Goal: Task Accomplishment & Management: Complete application form

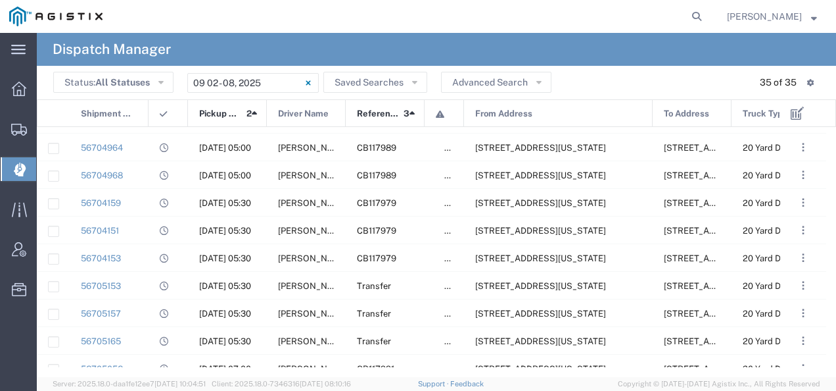
scroll to position [193, 0]
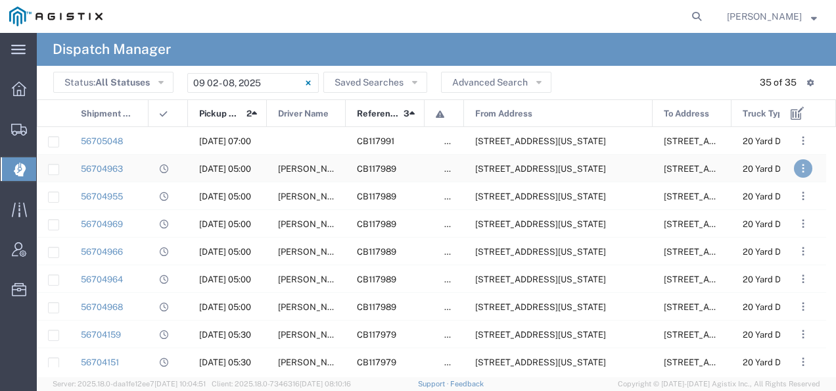
click at [803, 161] on span ". . ." at bounding box center [803, 168] width 3 height 16
click at [774, 242] on li "Unassign" at bounding box center [775, 249] width 49 height 21
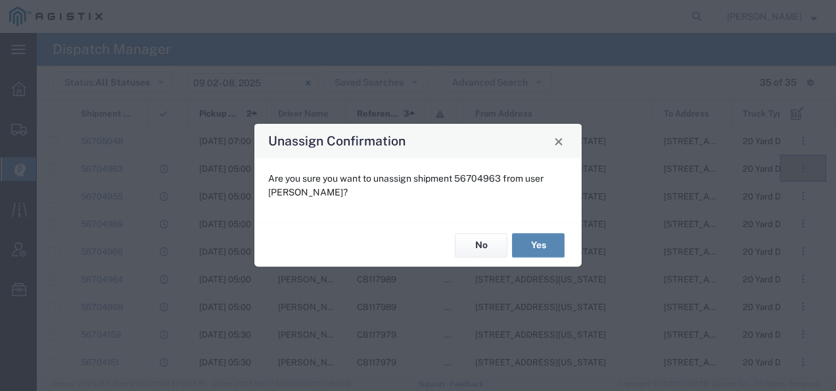
click at [559, 243] on button "Yes" at bounding box center [538, 245] width 53 height 24
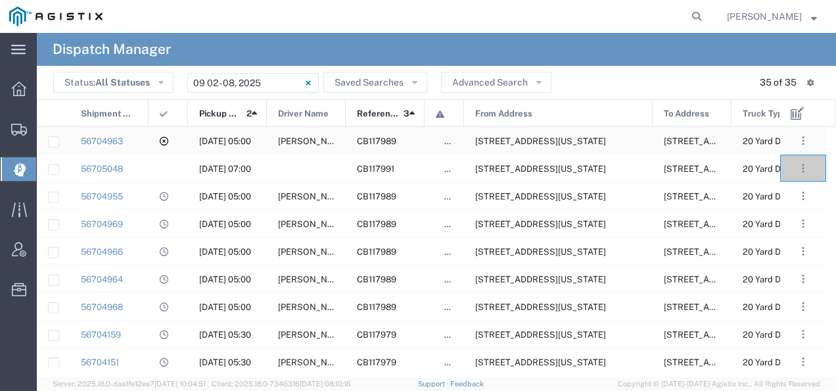
click at [575, 132] on div "[STREET_ADDRESS][US_STATE]" at bounding box center [558, 140] width 189 height 27
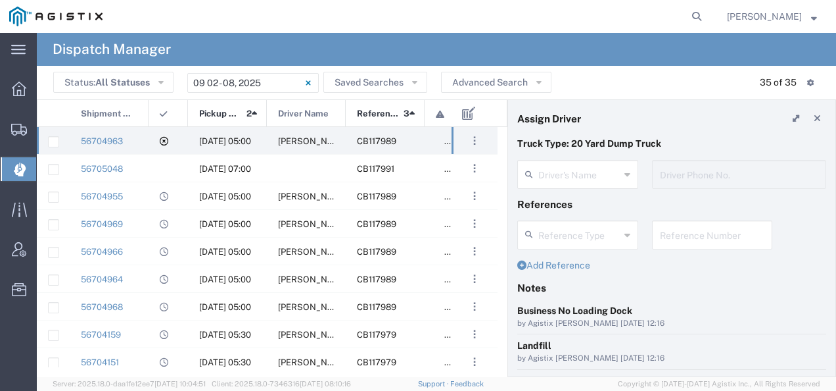
type input "[PERSON_NAME]"
type input "5593287824"
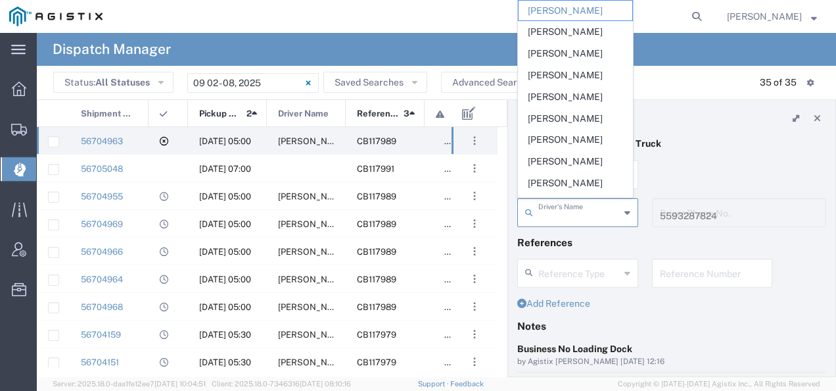
click at [550, 212] on input "text" at bounding box center [579, 211] width 82 height 23
type input "[PERSON_NAME]"
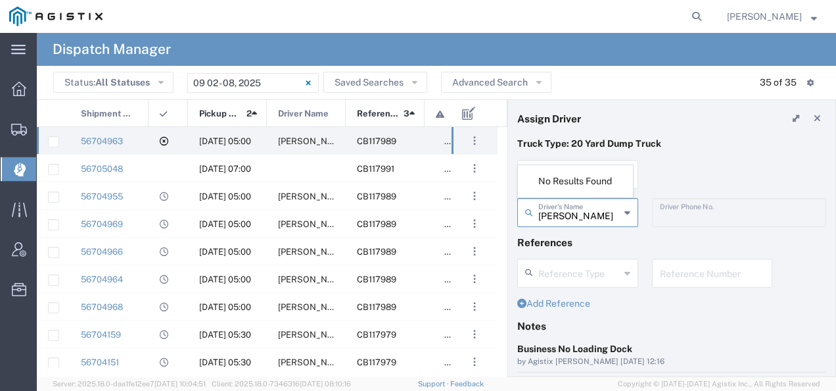
type input "[PERSON_NAME]"
click at [714, 105] on header "Assign Driver" at bounding box center [671, 118] width 327 height 37
type input "[PERSON_NAME]"
type input "5593287824"
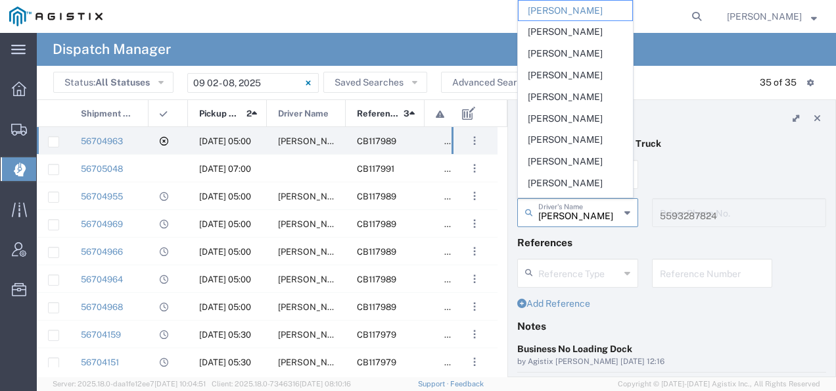
click at [567, 209] on input "[PERSON_NAME]" at bounding box center [579, 211] width 82 height 23
type input "[PERSON_NAME]"
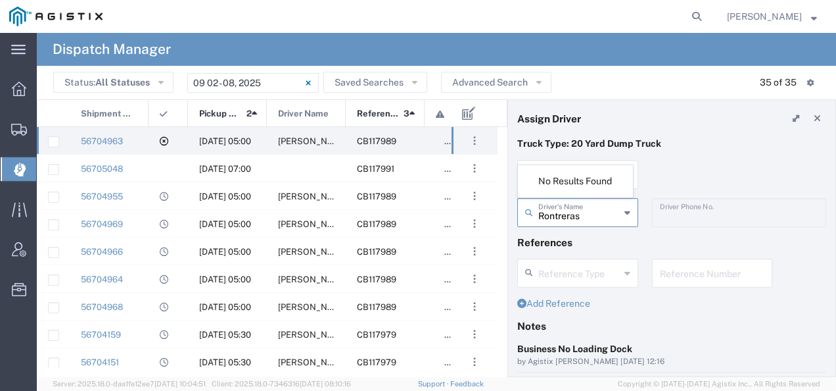
type input "ontreras"
type input "5593287824"
click at [584, 213] on input "ontreras" at bounding box center [579, 211] width 82 height 23
type input "o"
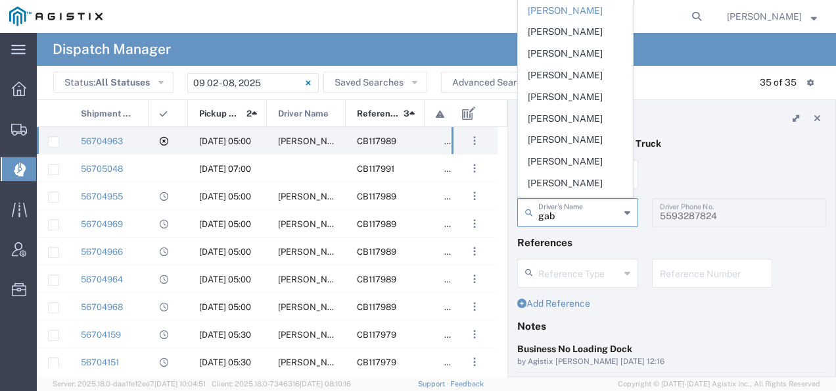
type input "gabr"
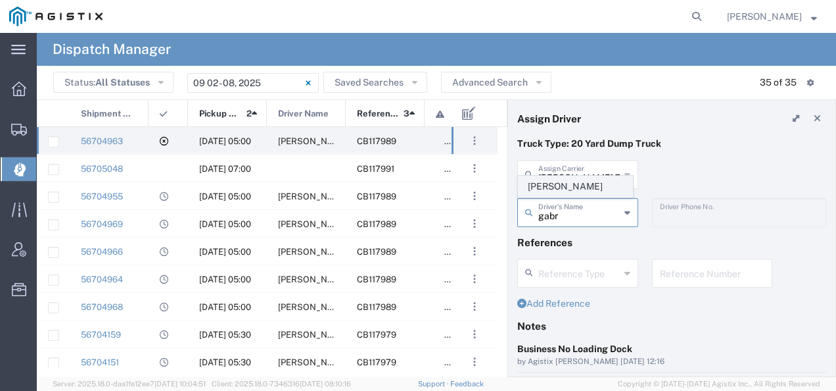
click at [579, 187] on span "[PERSON_NAME]" at bounding box center [576, 186] width 114 height 20
type input "[PERSON_NAME]"
type input "6614724296"
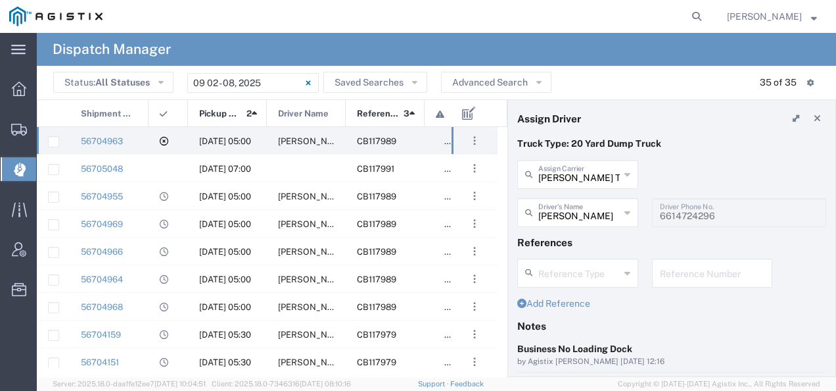
scroll to position [131, 0]
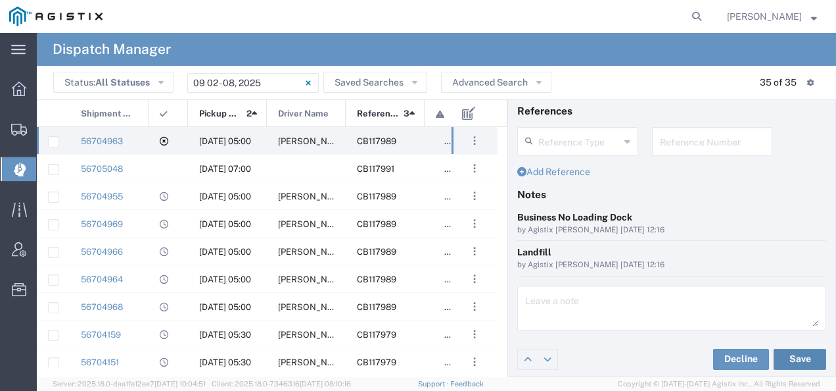
click at [780, 352] on button "Save" at bounding box center [800, 358] width 53 height 21
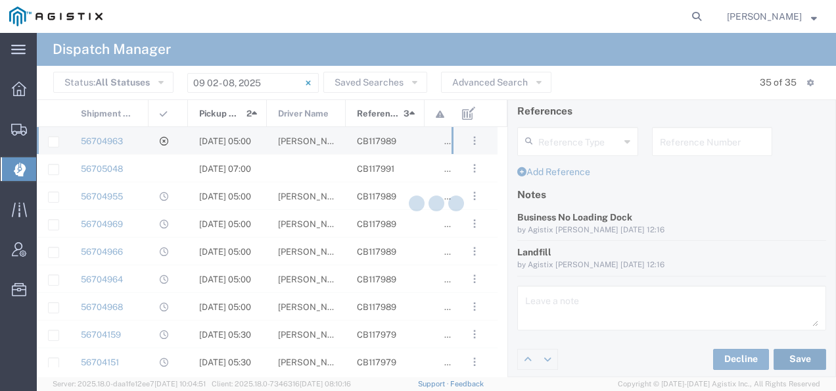
type input "[PERSON_NAME]"
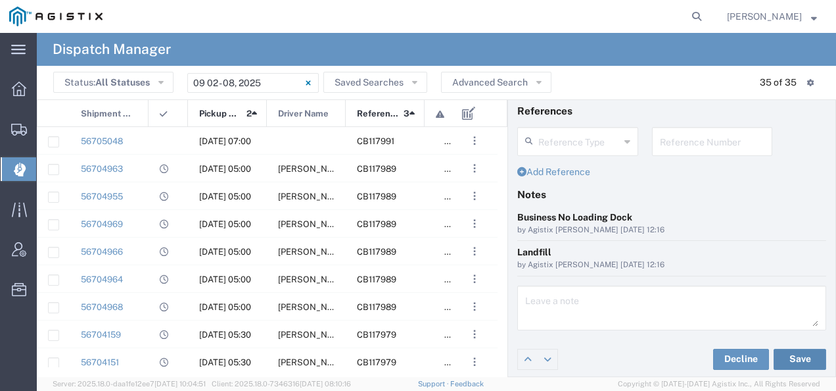
scroll to position [0, 0]
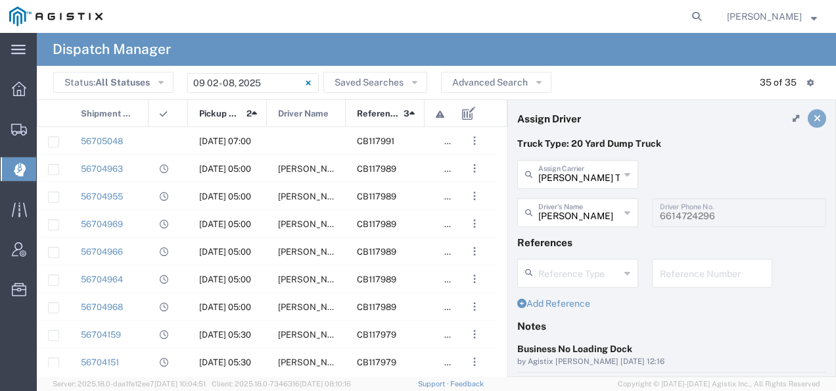
click at [814, 120] on icon at bounding box center [817, 118] width 7 height 9
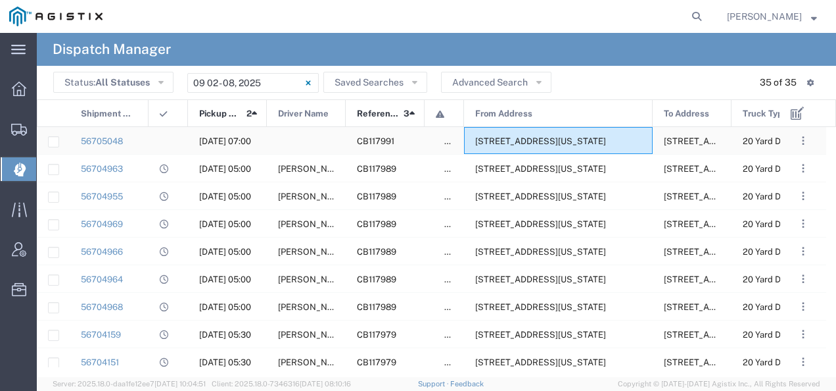
click at [557, 141] on span "[STREET_ADDRESS][US_STATE]" at bounding box center [540, 141] width 131 height 10
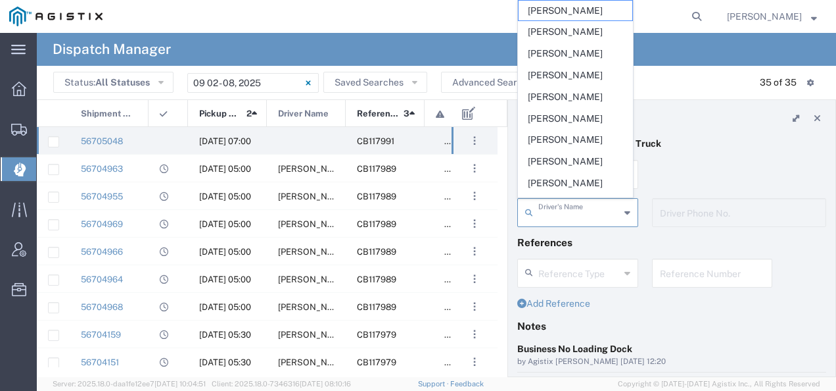
click at [563, 214] on input "text" at bounding box center [579, 211] width 82 height 23
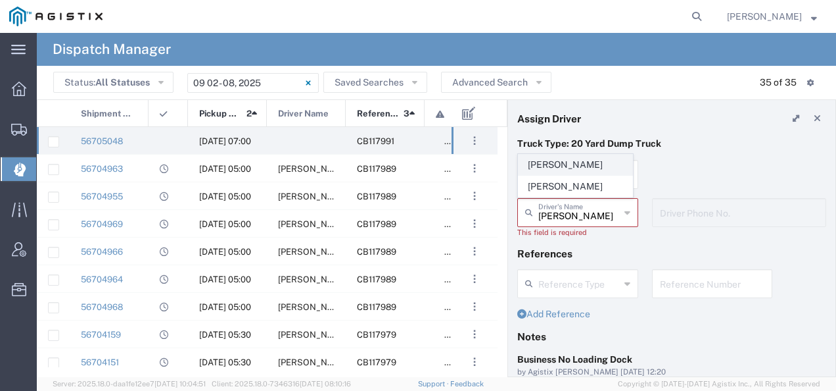
click at [575, 161] on span "[PERSON_NAME]" at bounding box center [576, 165] width 114 height 20
type input "[PERSON_NAME]"
type input "5593287824"
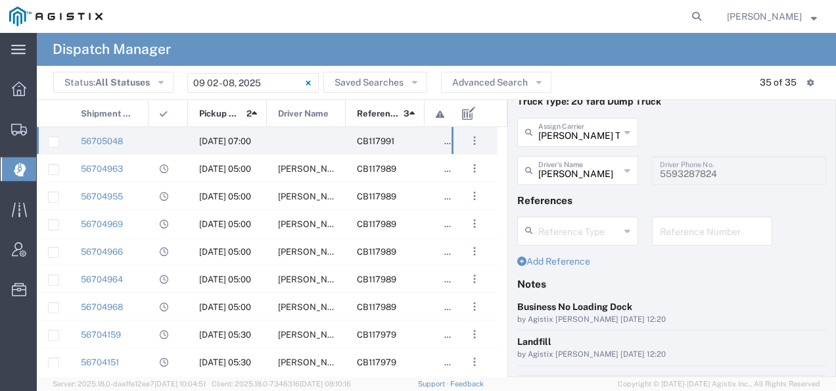
scroll to position [131, 0]
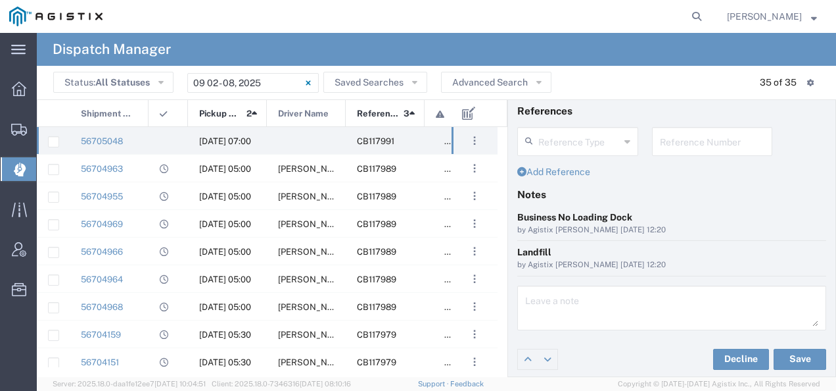
click at [798, 346] on div "Decline Save" at bounding box center [671, 358] width 327 height 39
click at [793, 352] on button "Save" at bounding box center [800, 358] width 53 height 21
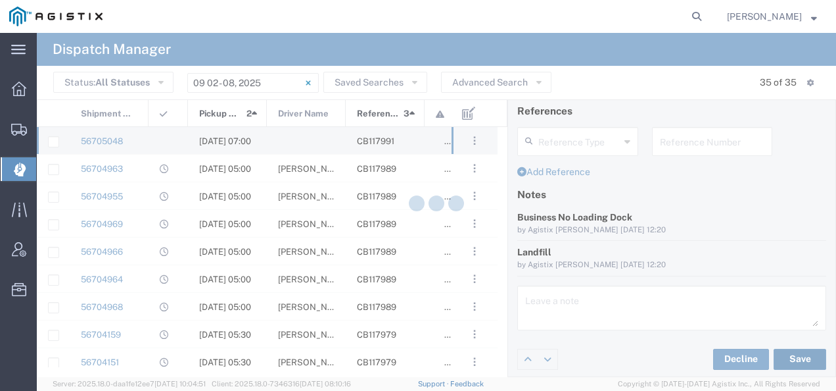
type input "[PERSON_NAME]"
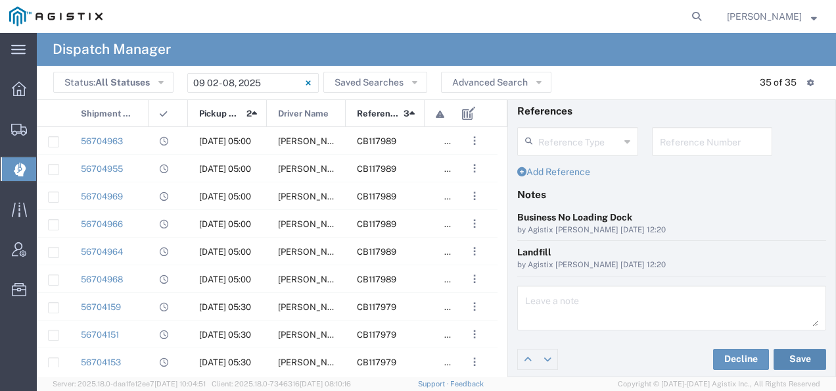
scroll to position [0, 0]
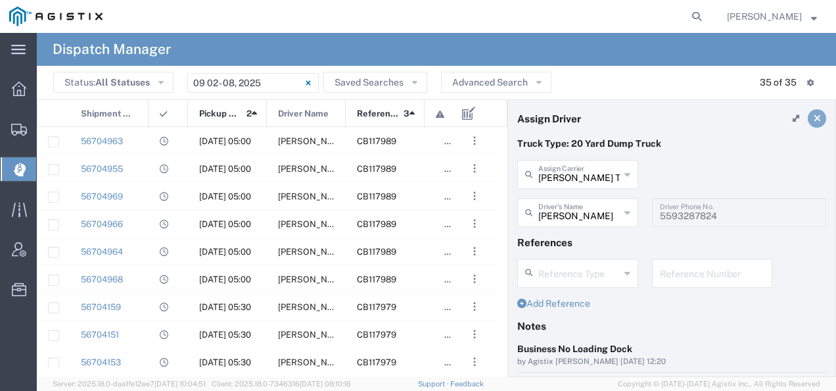
click at [814, 116] on icon at bounding box center [817, 118] width 7 height 9
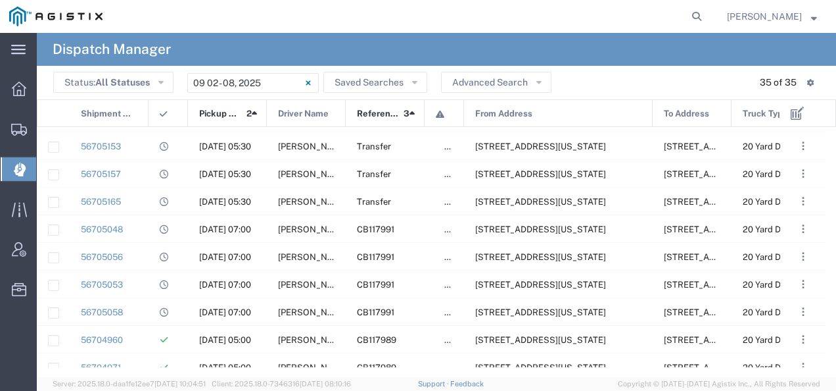
scroll to position [268, 0]
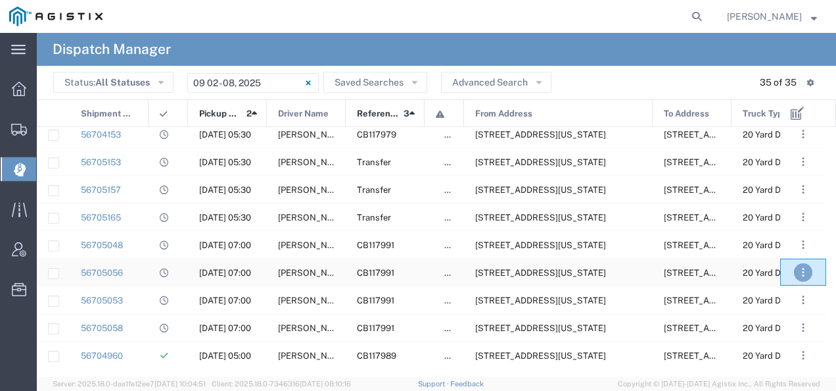
click at [799, 273] on button ". . ." at bounding box center [803, 272] width 18 height 18
click at [756, 235] on icon at bounding box center [755, 233] width 9 height 9
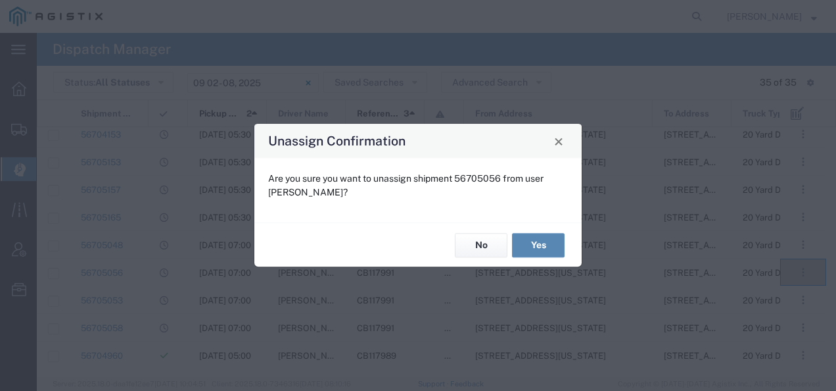
click at [530, 242] on button "Yes" at bounding box center [538, 245] width 53 height 24
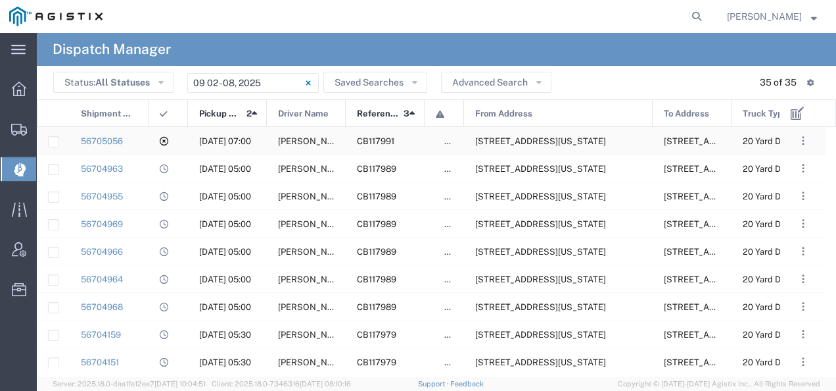
click at [552, 139] on span "[STREET_ADDRESS][US_STATE]" at bounding box center [540, 141] width 131 height 10
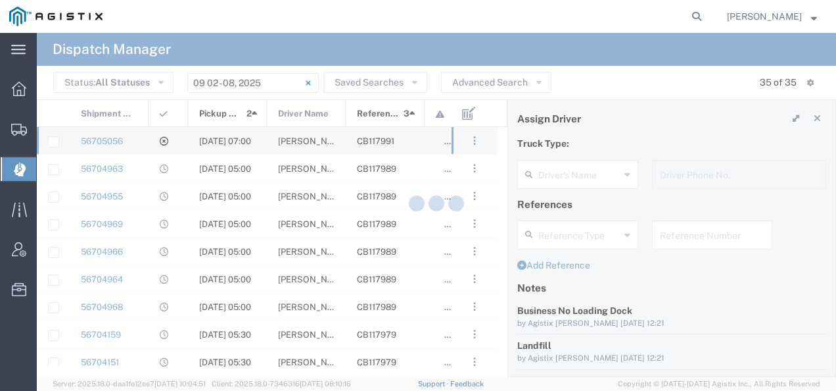
type input "[PERSON_NAME]"
type input "2098310255"
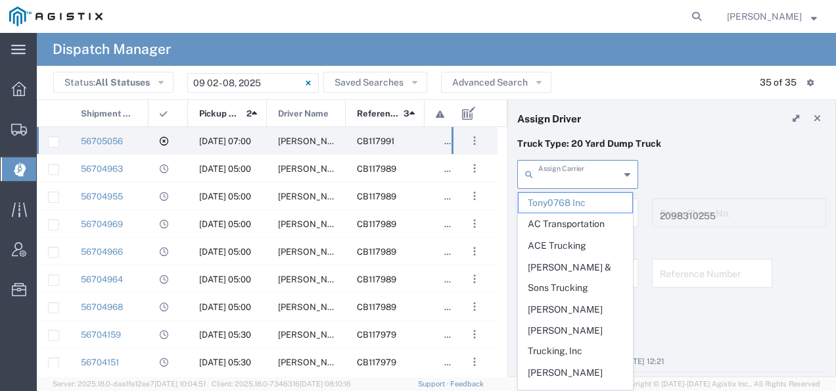
click at [551, 179] on input "text" at bounding box center [579, 173] width 82 height 23
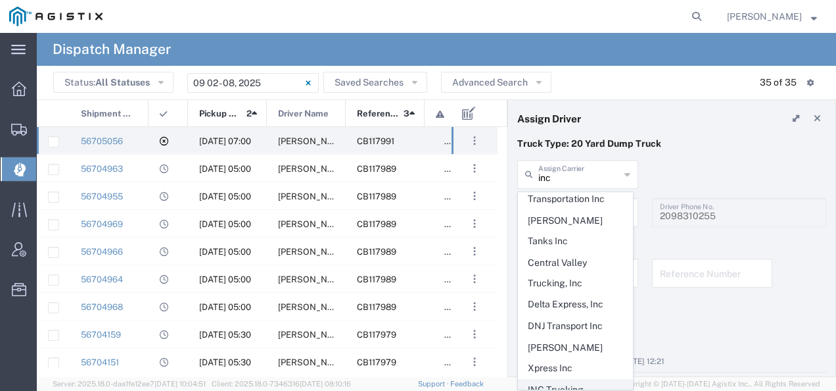
click at [544, 379] on span "INC Trucking" at bounding box center [576, 389] width 114 height 20
type input "INC Trucking"
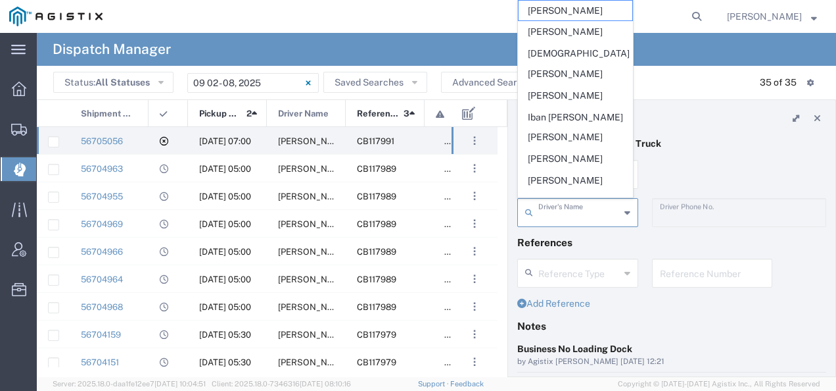
click at [575, 214] on input "text" at bounding box center [579, 211] width 82 height 23
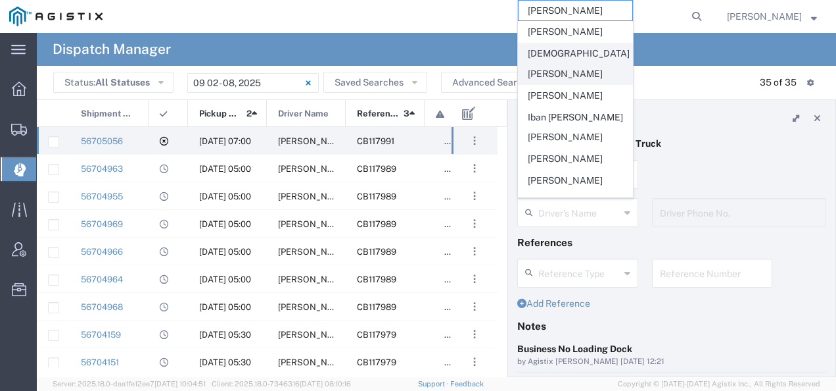
click at [583, 50] on span "[DEMOGRAPHIC_DATA][PERSON_NAME]" at bounding box center [576, 63] width 114 height 41
type input "[DEMOGRAPHIC_DATA][PERSON_NAME]"
type input "5596900677"
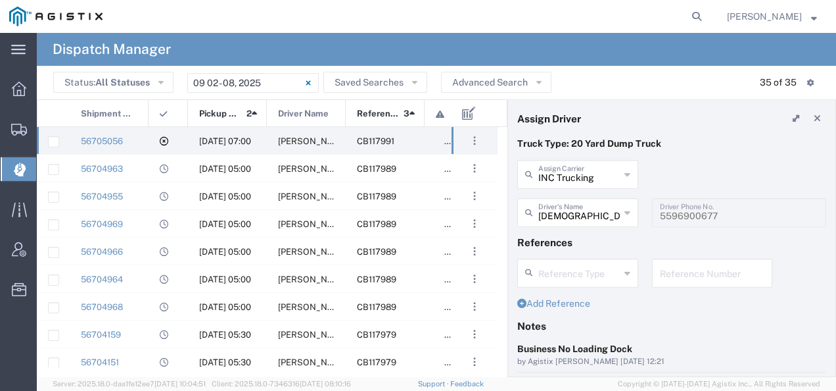
scroll to position [131, 0]
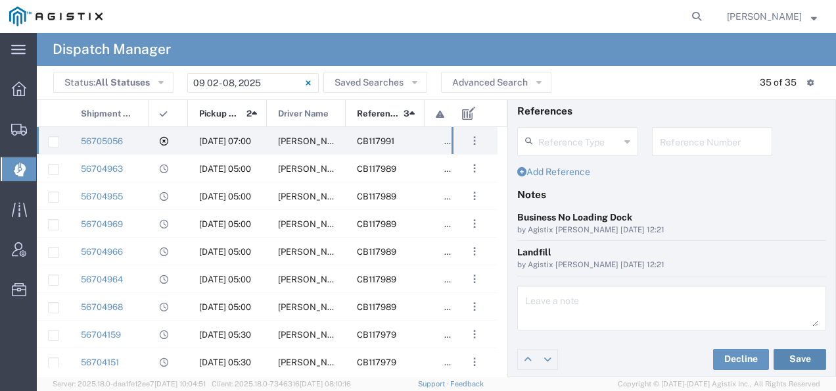
click at [796, 356] on button "Save" at bounding box center [800, 358] width 53 height 21
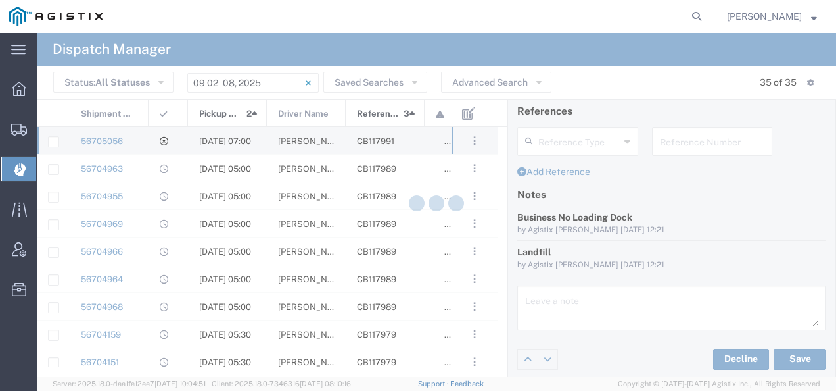
type input "[DEMOGRAPHIC_DATA][PERSON_NAME]"
type input "INC Trucking"
